Goal: Task Accomplishment & Management: Manage account settings

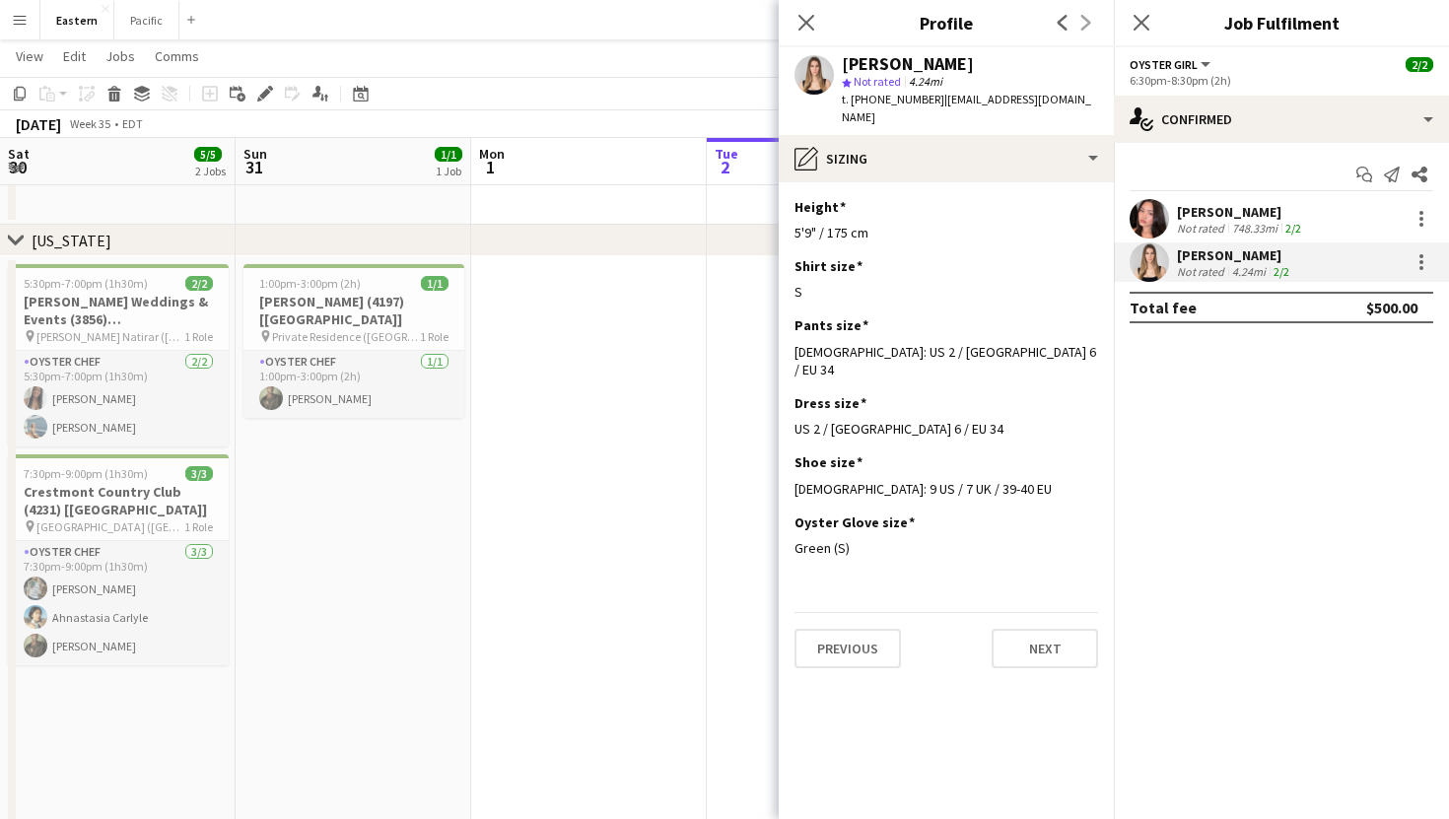
scroll to position [0, 470]
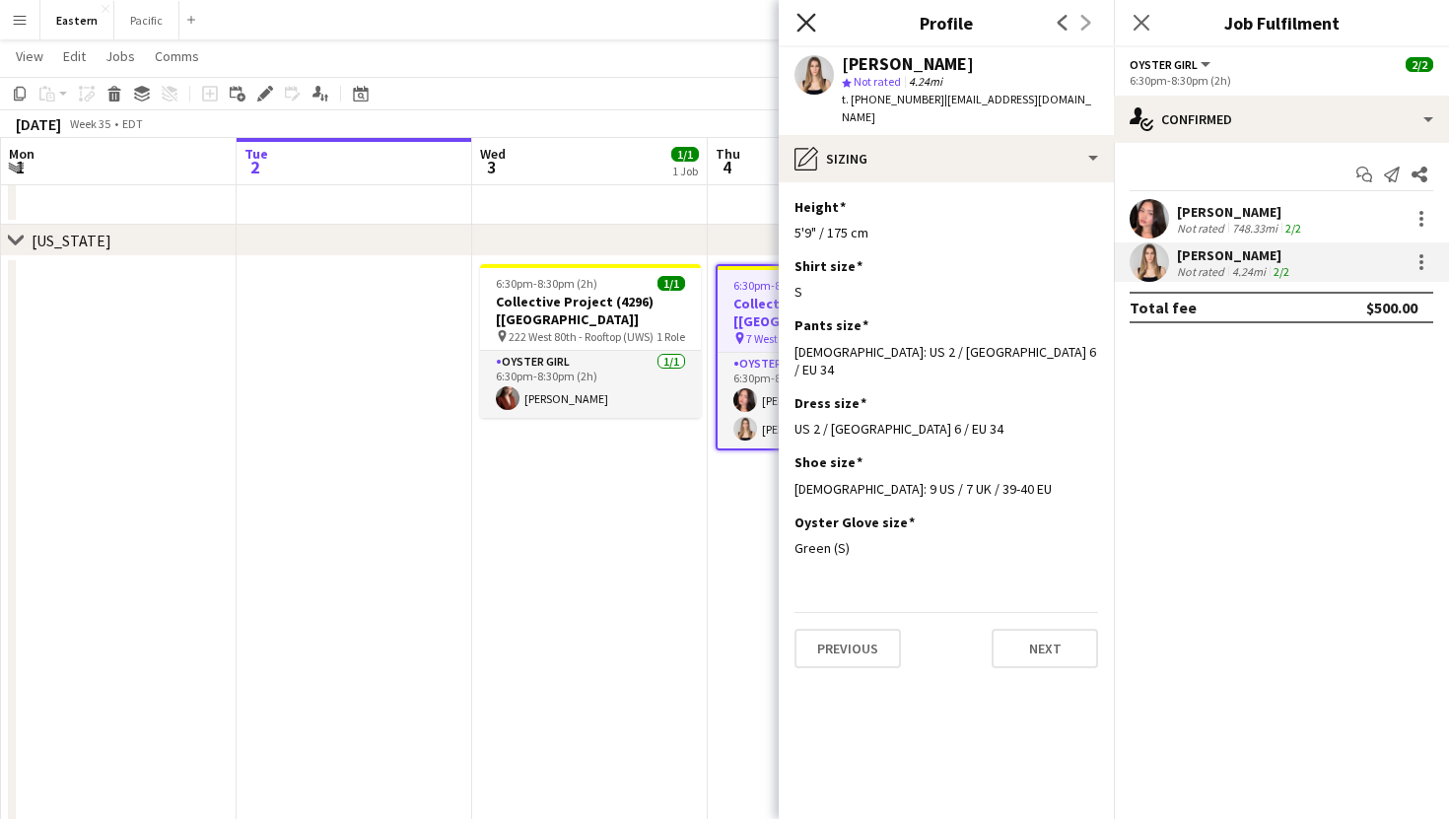
click at [814, 23] on icon "Close pop-in" at bounding box center [805, 22] width 19 height 19
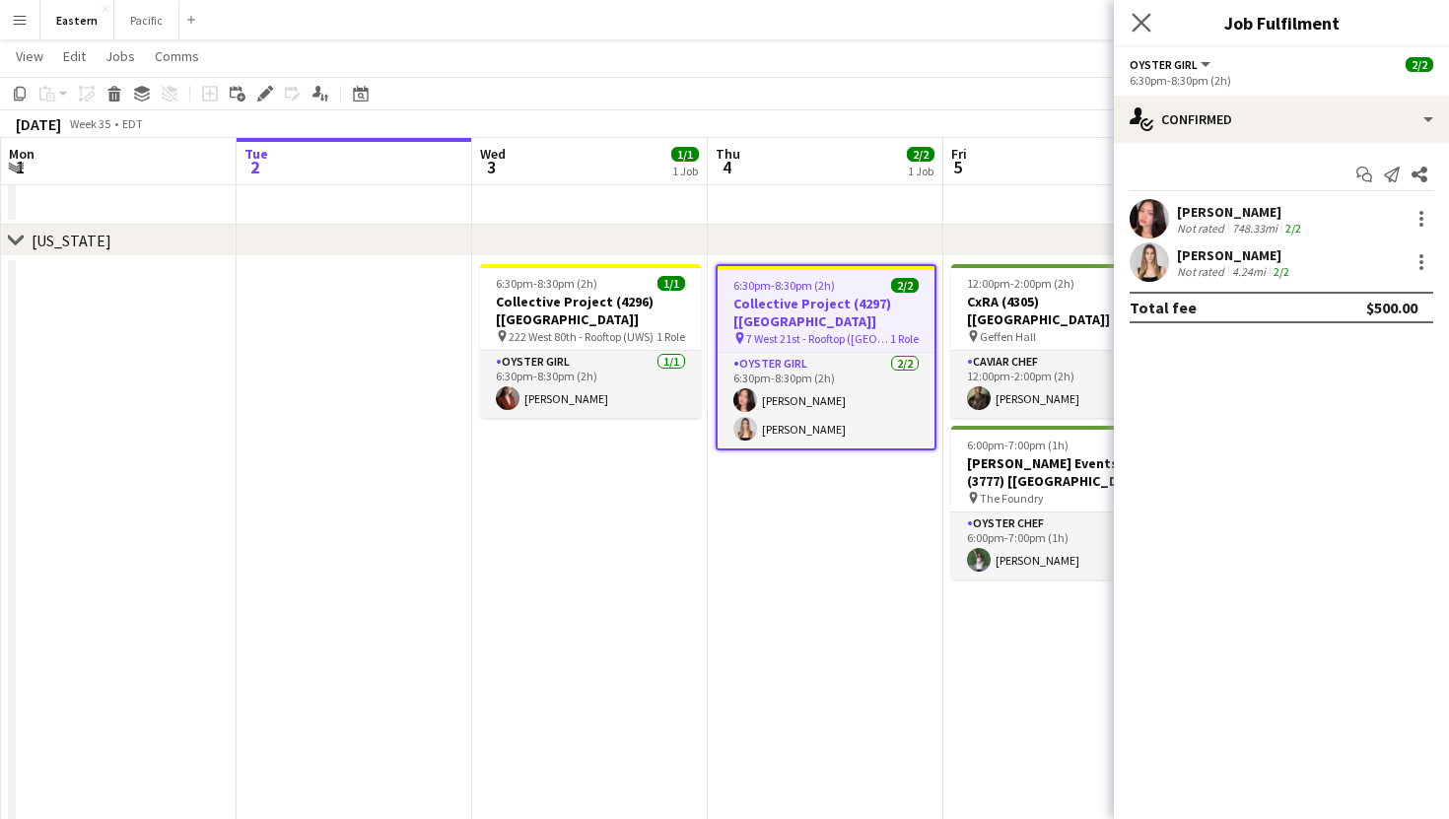
click at [1139, 10] on div "Close pop-in" at bounding box center [1141, 22] width 55 height 45
click at [1154, 20] on div "Close pop-in" at bounding box center [1141, 22] width 55 height 45
click at [1143, 21] on icon at bounding box center [1141, 22] width 19 height 19
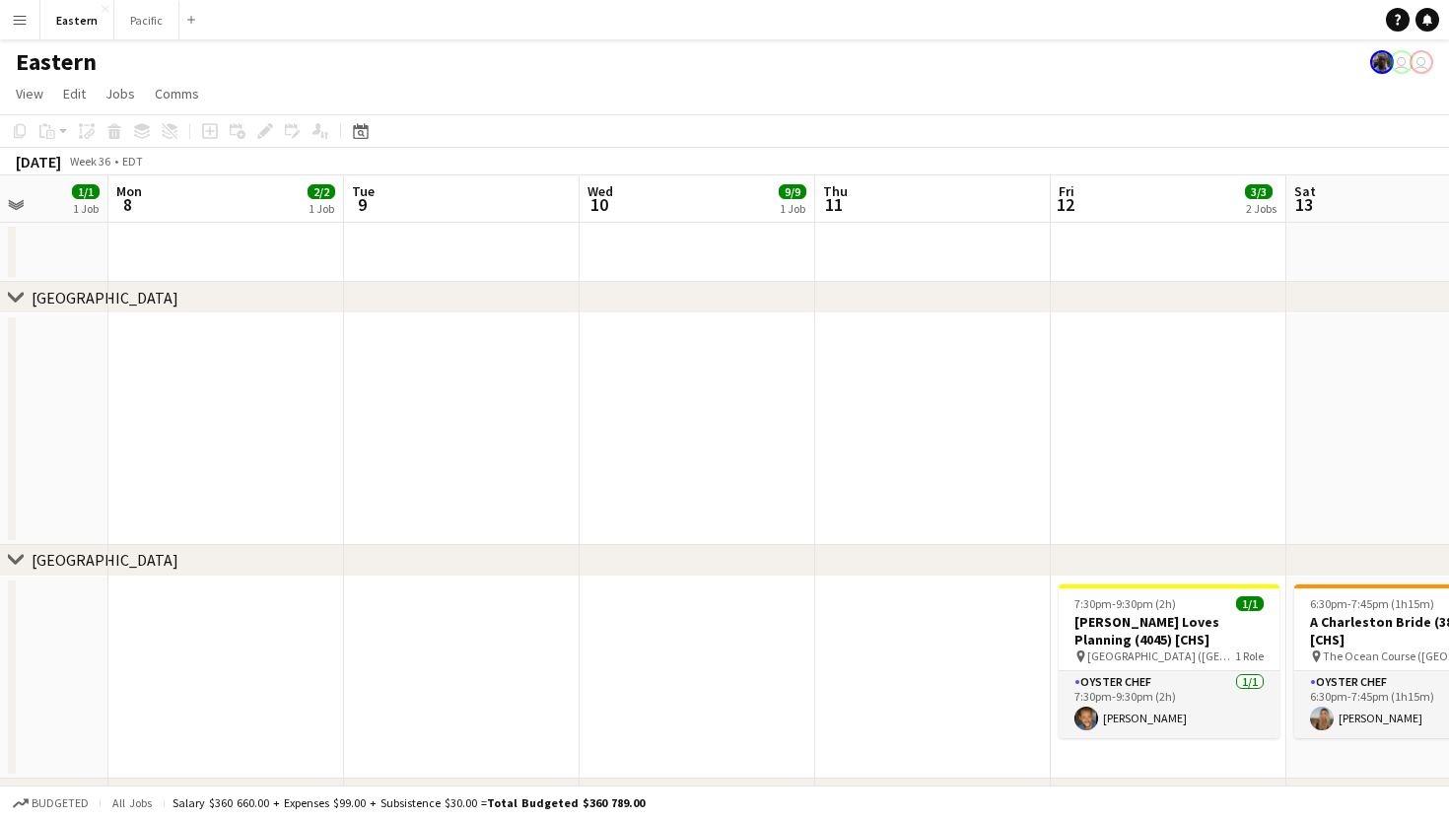
scroll to position [0, 897]
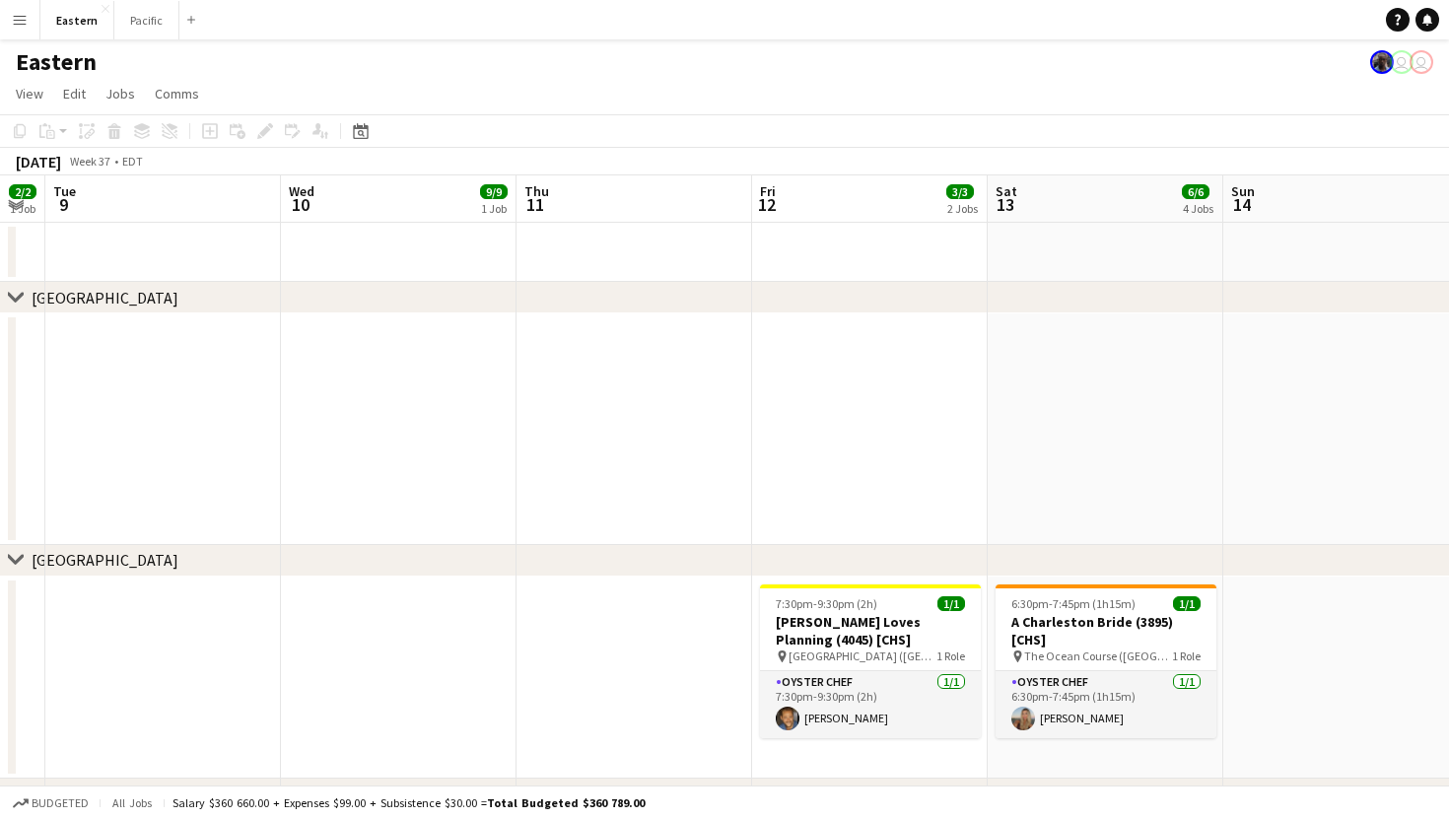
click at [32, 22] on button "Menu" at bounding box center [19, 19] width 39 height 39
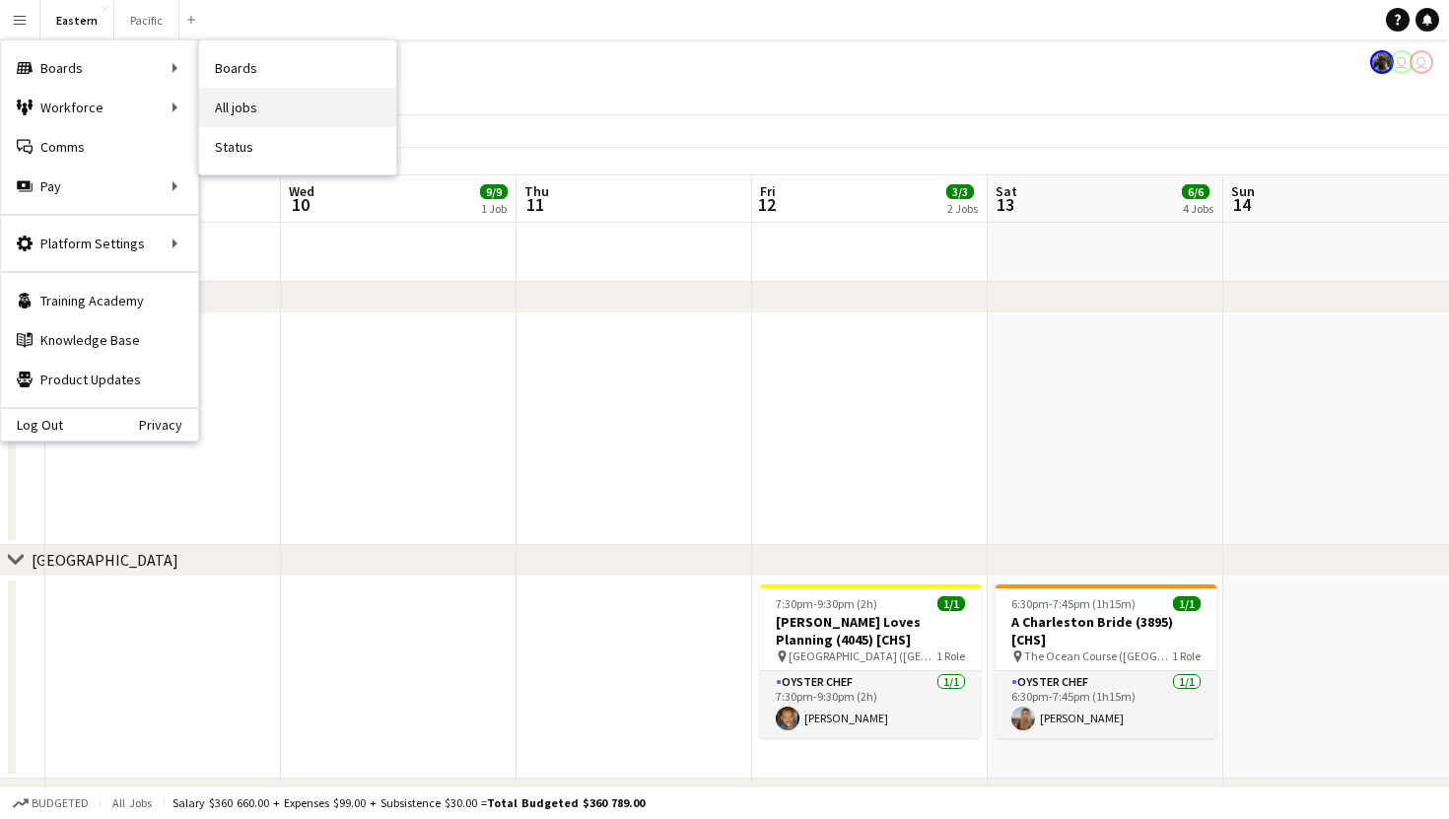
click at [240, 114] on link "All jobs" at bounding box center [297, 107] width 197 height 39
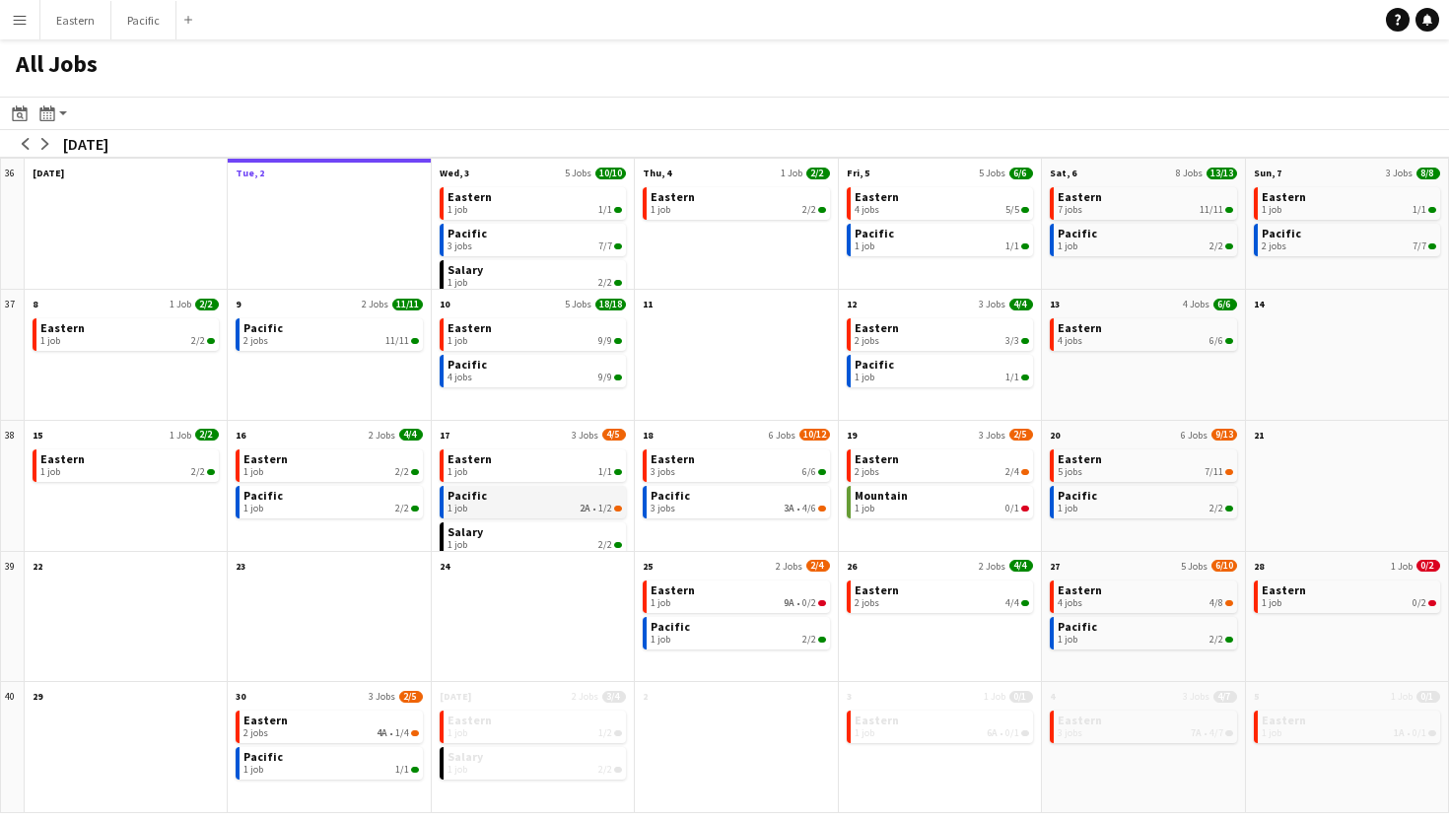
click at [600, 501] on link "Pacific 1 job 2A • 1/2" at bounding box center [535, 500] width 174 height 29
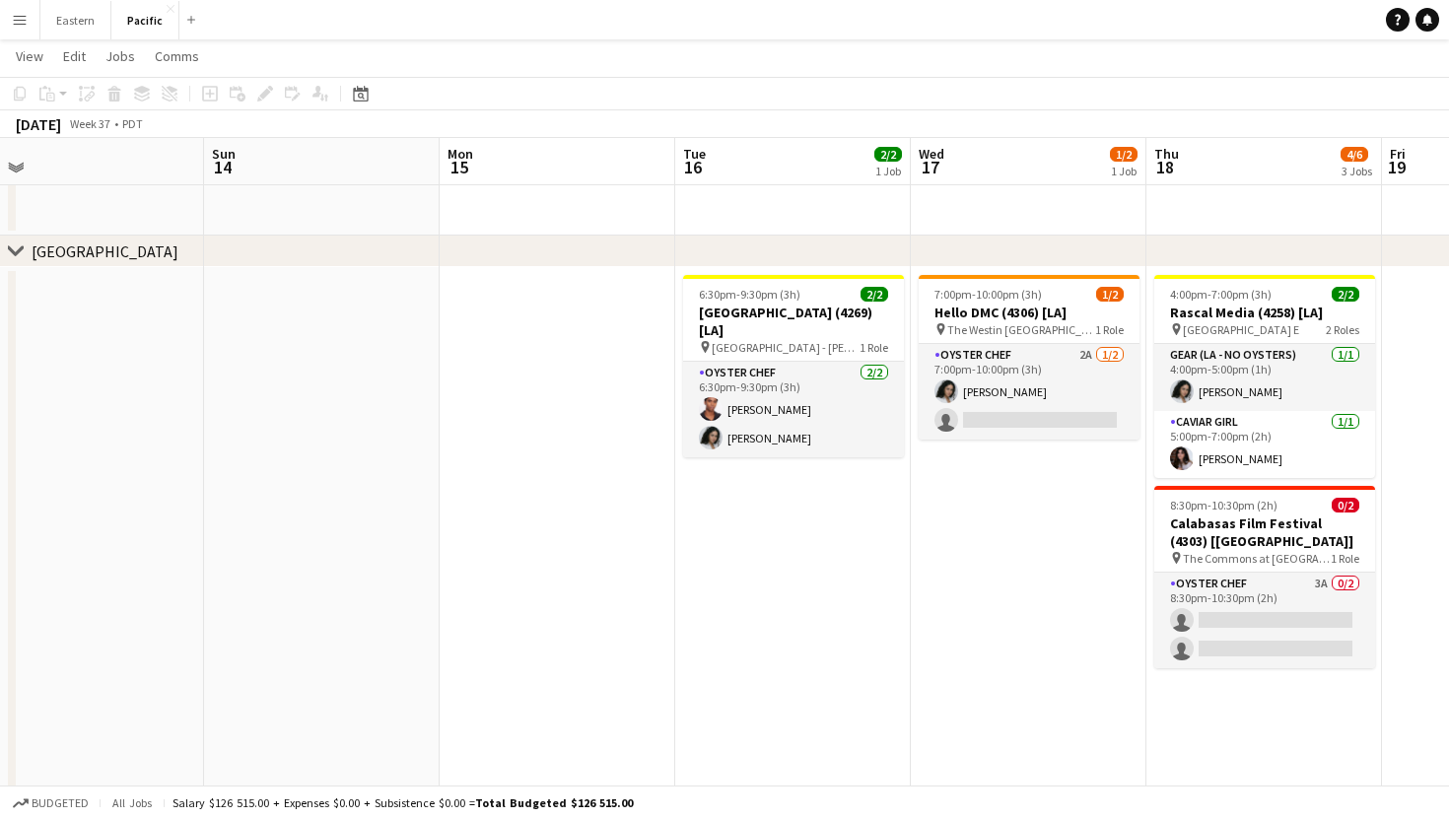
scroll to position [0, 975]
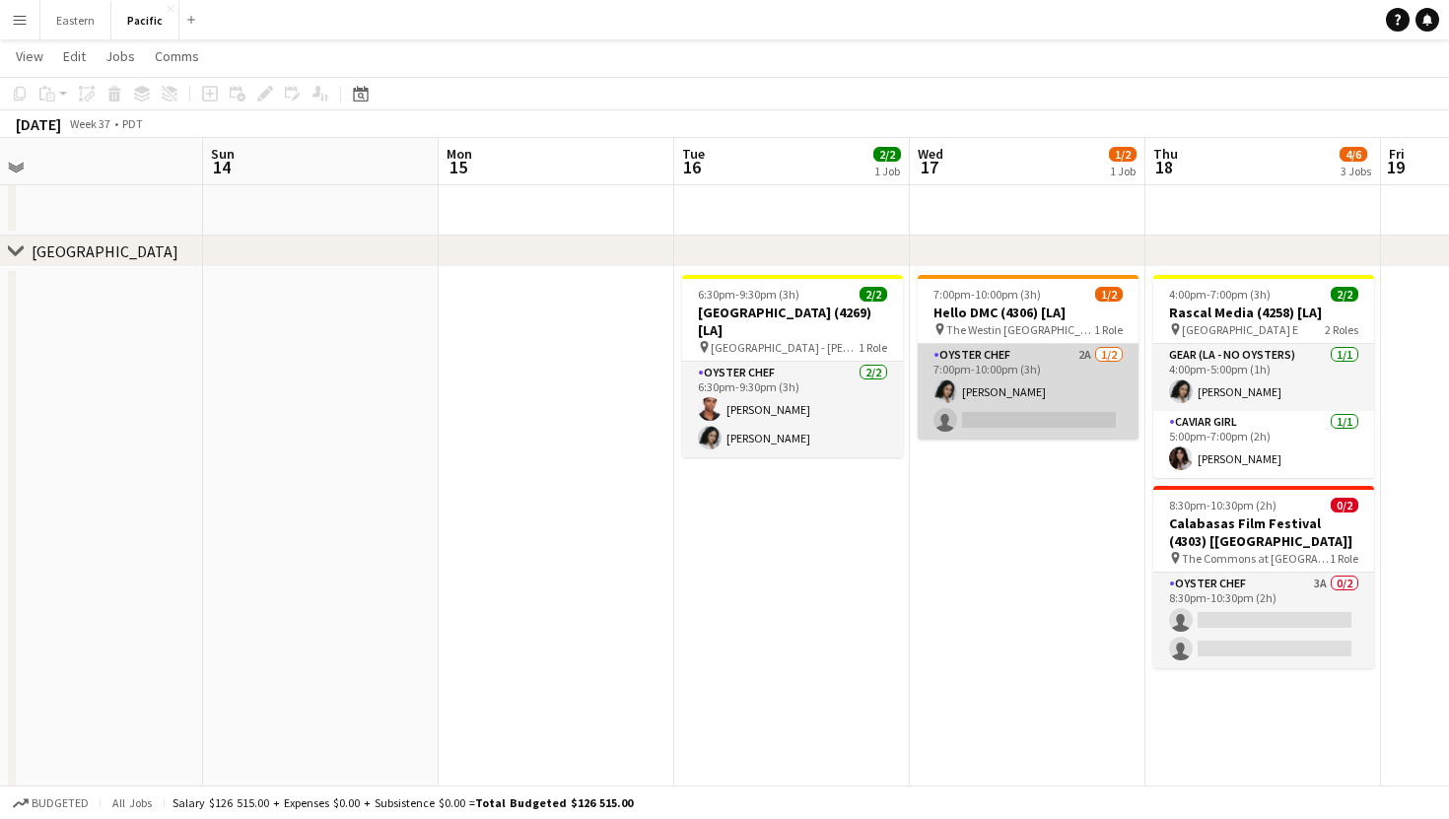
click at [1034, 383] on app-card-role "Oyster Chef 2A 1/2 7:00pm-10:00pm (3h) Natalie Reynafarje single-neutral-actions" at bounding box center [1028, 392] width 221 height 96
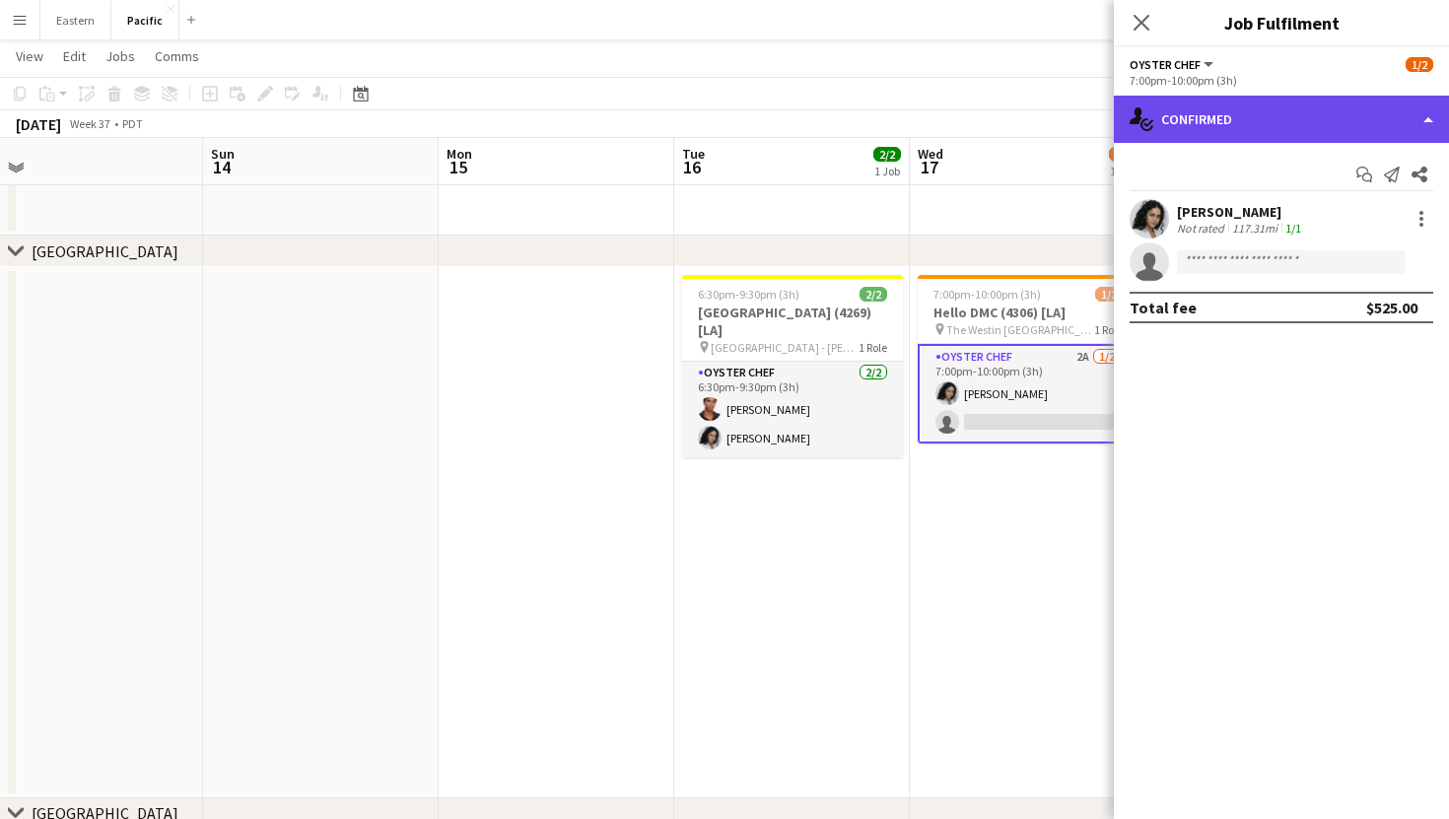
click at [1278, 131] on div "single-neutral-actions-check-2 Confirmed" at bounding box center [1281, 119] width 335 height 47
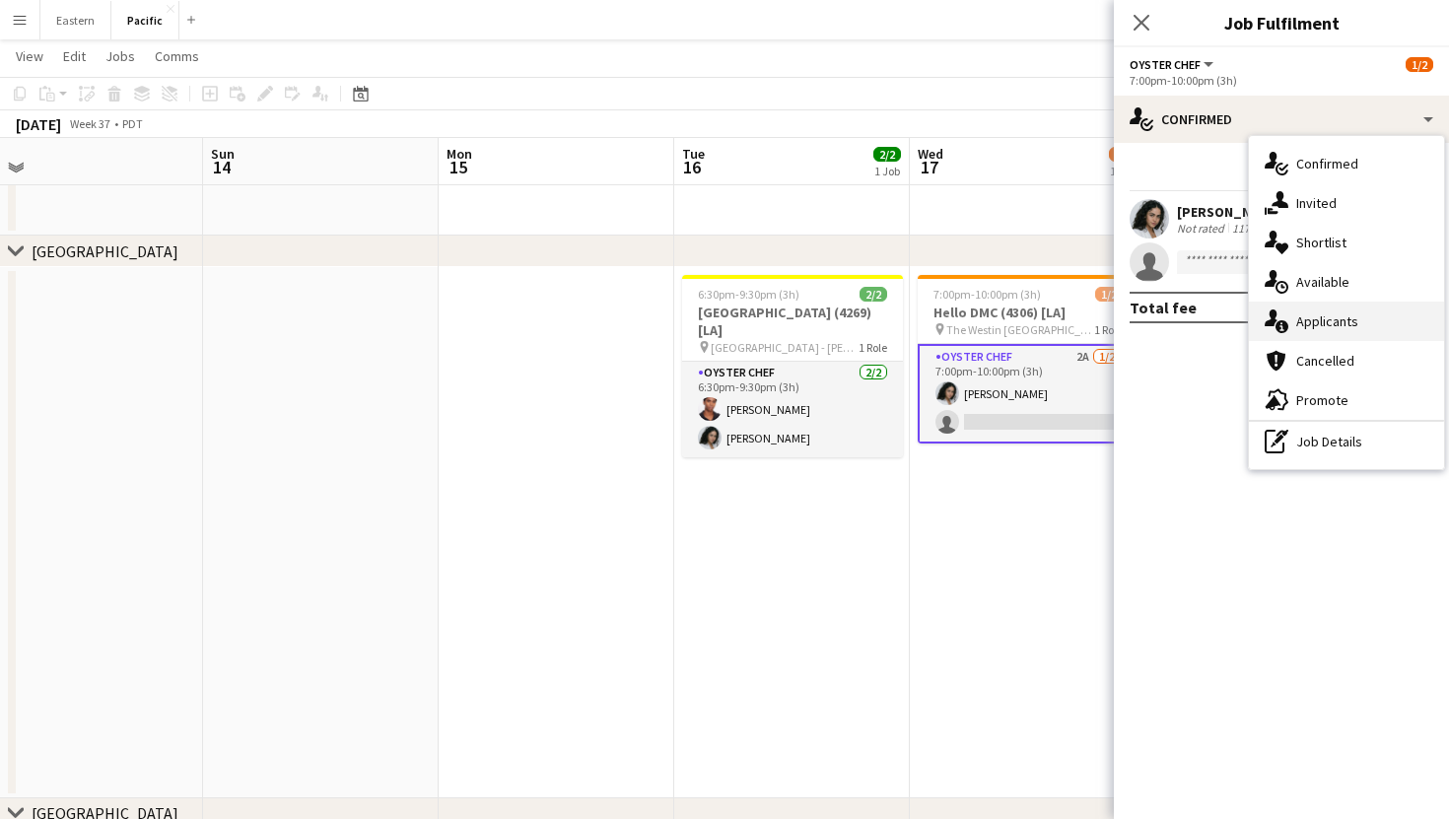
click at [1339, 312] on span "Applicants" at bounding box center [1327, 321] width 62 height 18
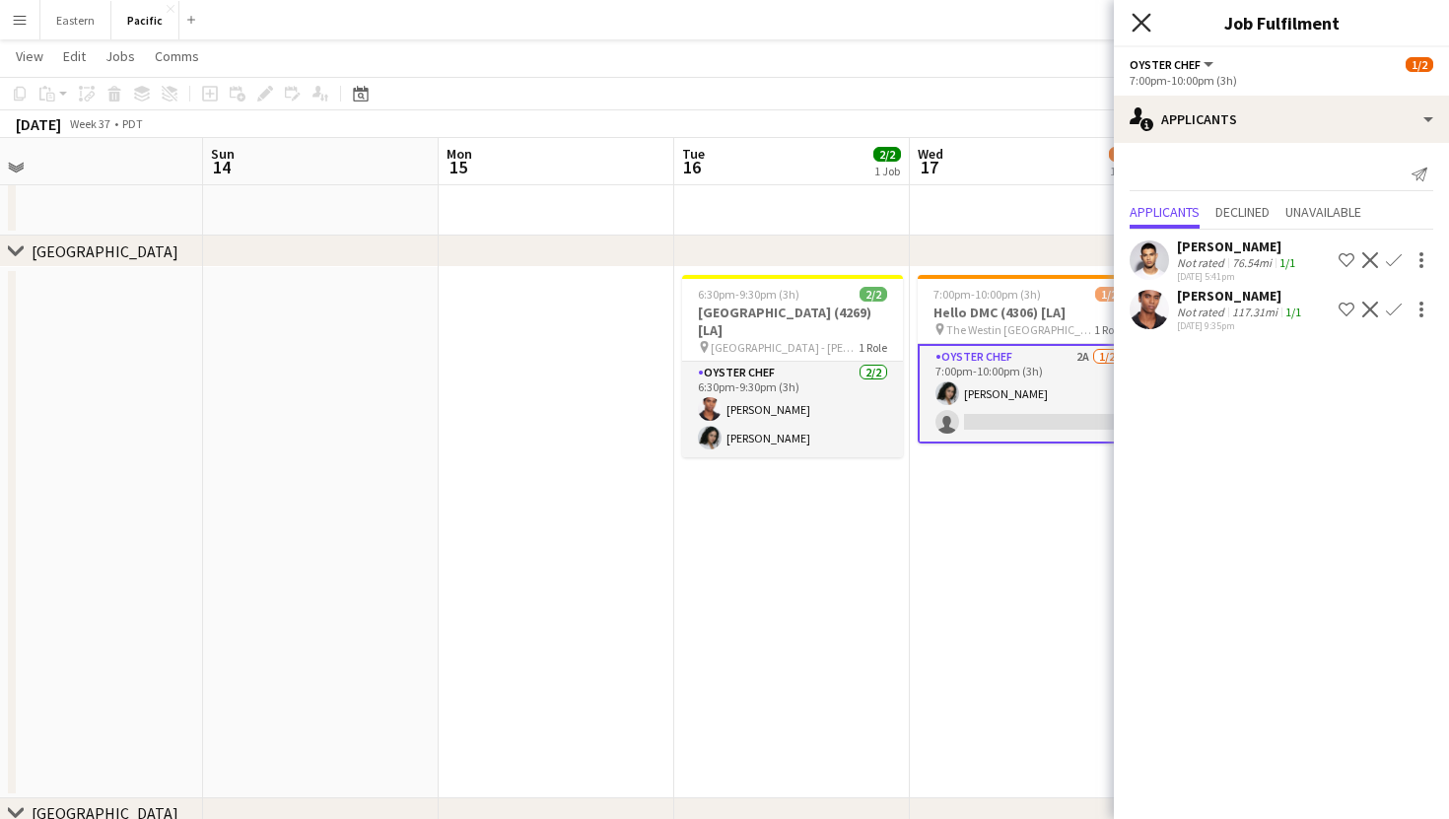
click at [1142, 22] on icon at bounding box center [1141, 22] width 19 height 19
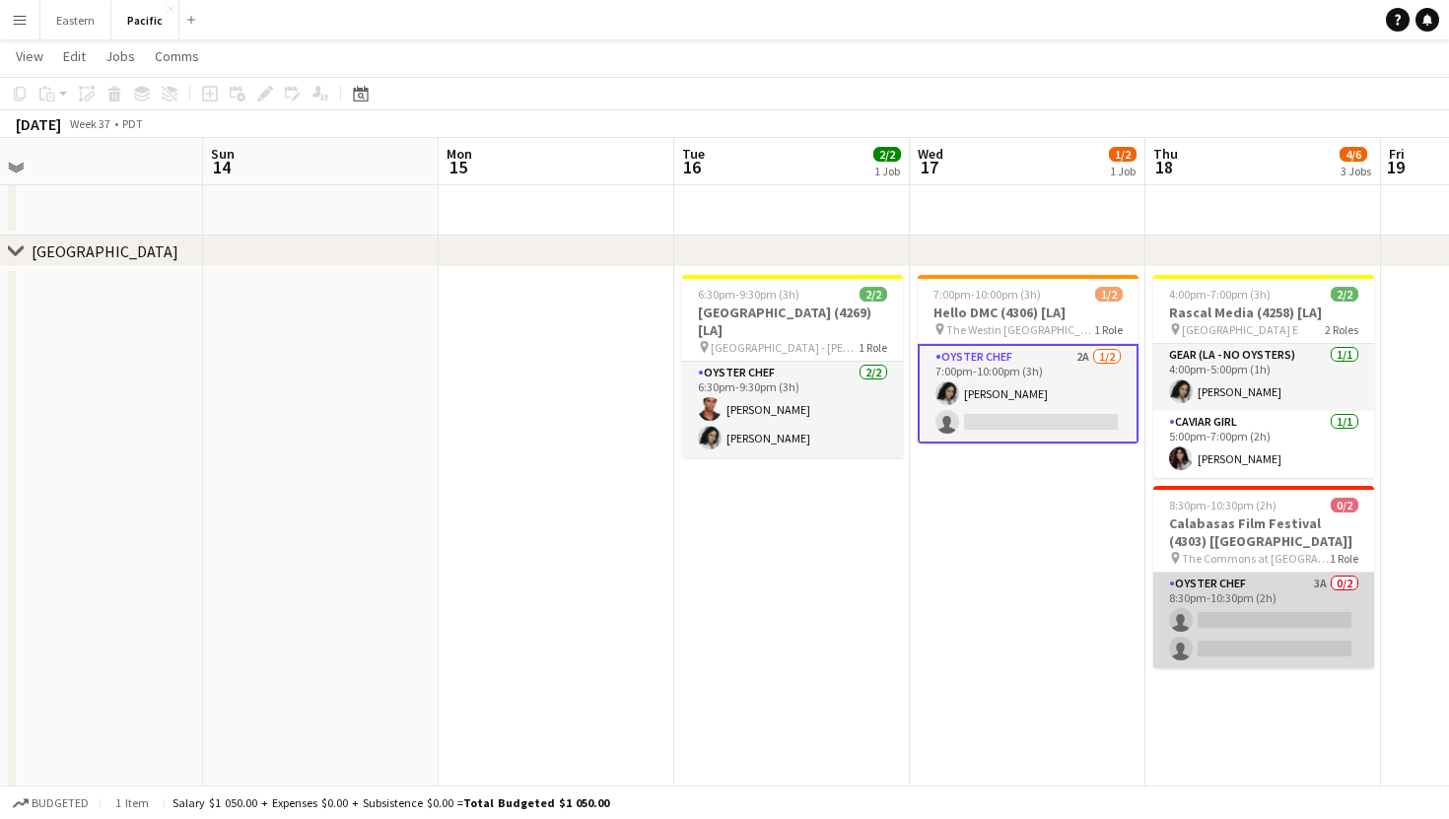
click at [1317, 637] on app-card-role "Oyster Chef 3A 0/2 8:30pm-10:30pm (2h) single-neutral-actions single-neutral-ac…" at bounding box center [1263, 621] width 221 height 96
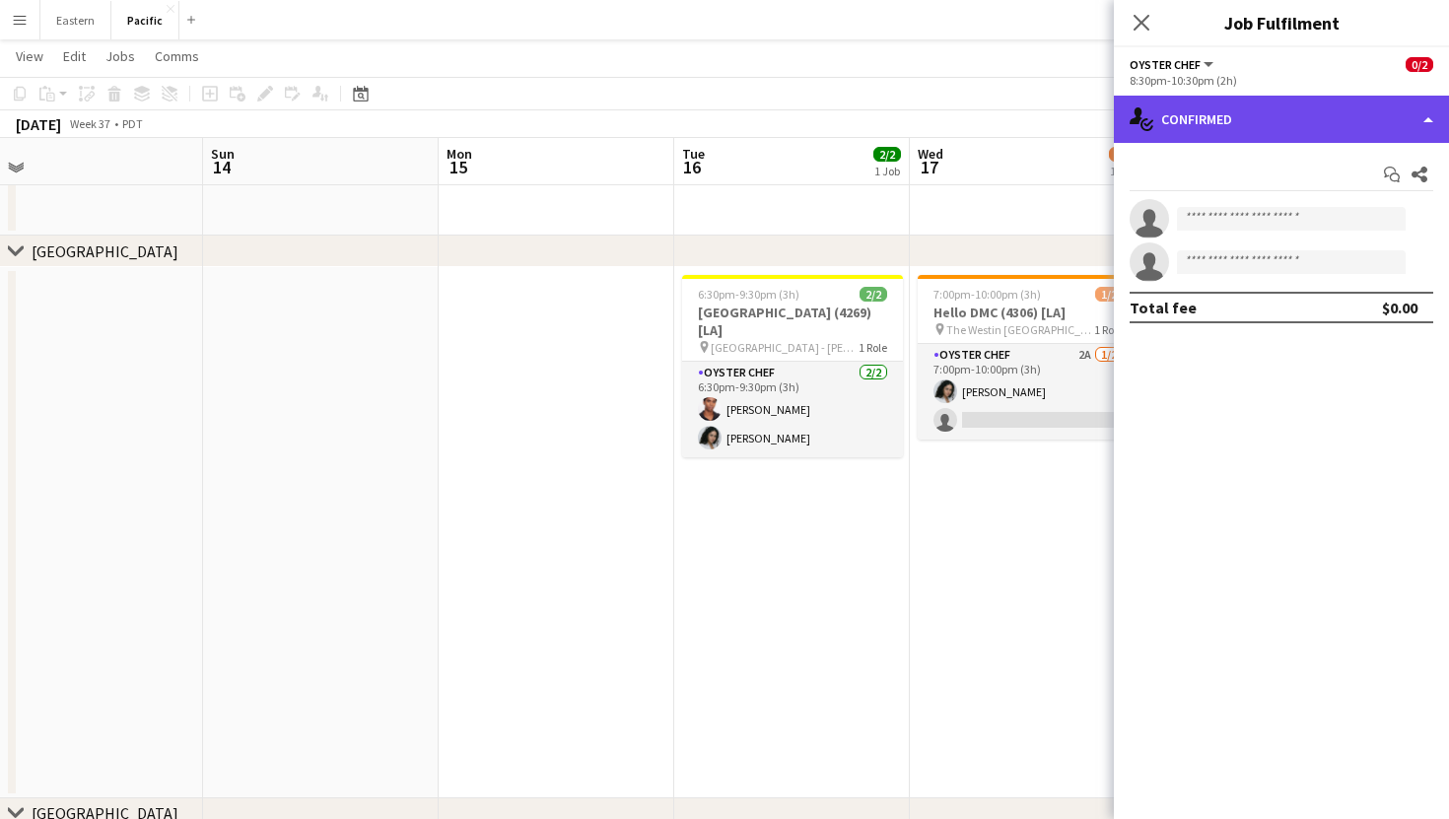
click at [1295, 123] on div "single-neutral-actions-check-2 Confirmed" at bounding box center [1281, 119] width 335 height 47
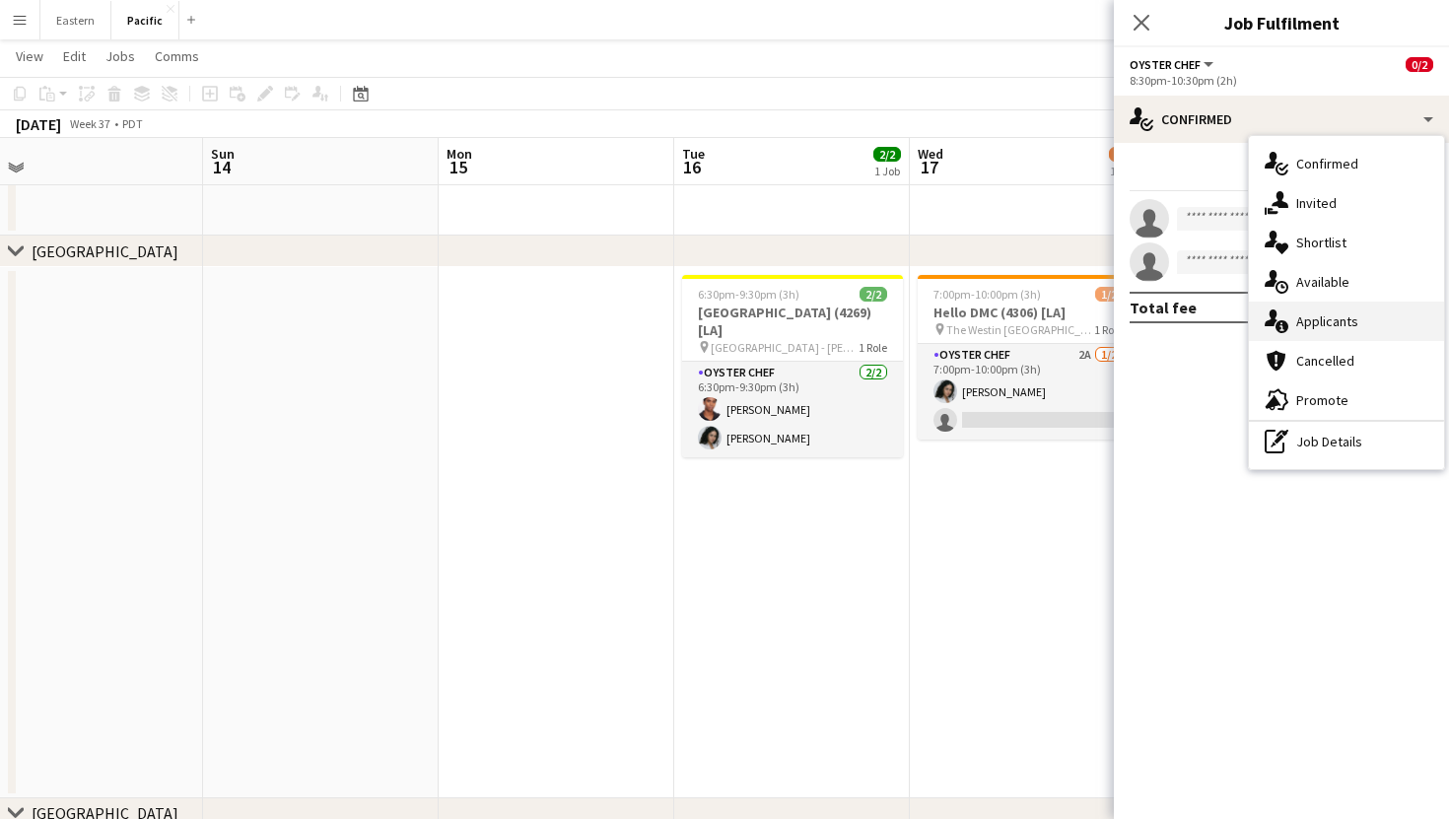
click at [1346, 319] on span "Applicants" at bounding box center [1327, 321] width 62 height 18
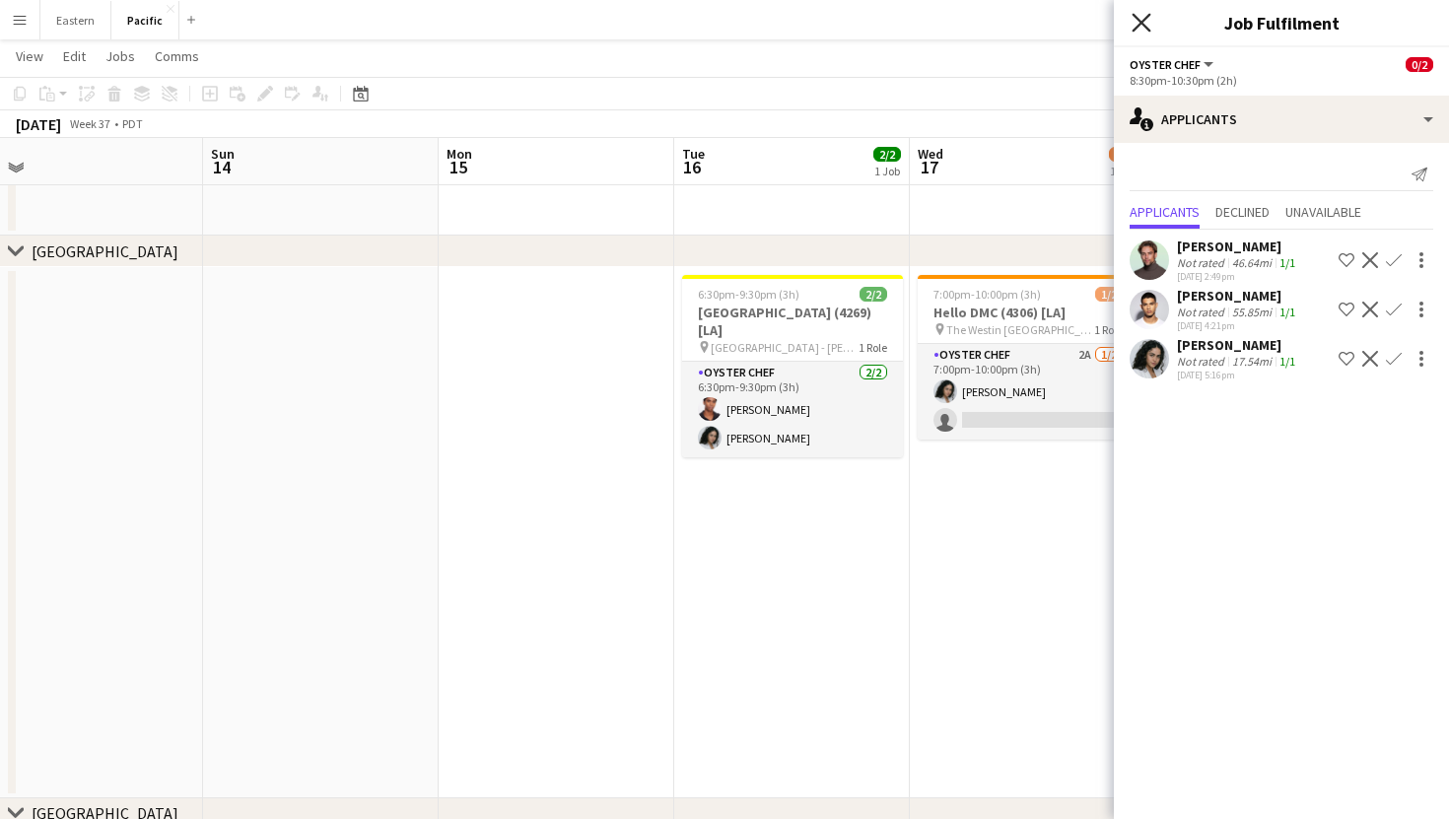
click at [1148, 21] on icon "Close pop-in" at bounding box center [1141, 22] width 19 height 19
